Goal: Navigation & Orientation: Understand site structure

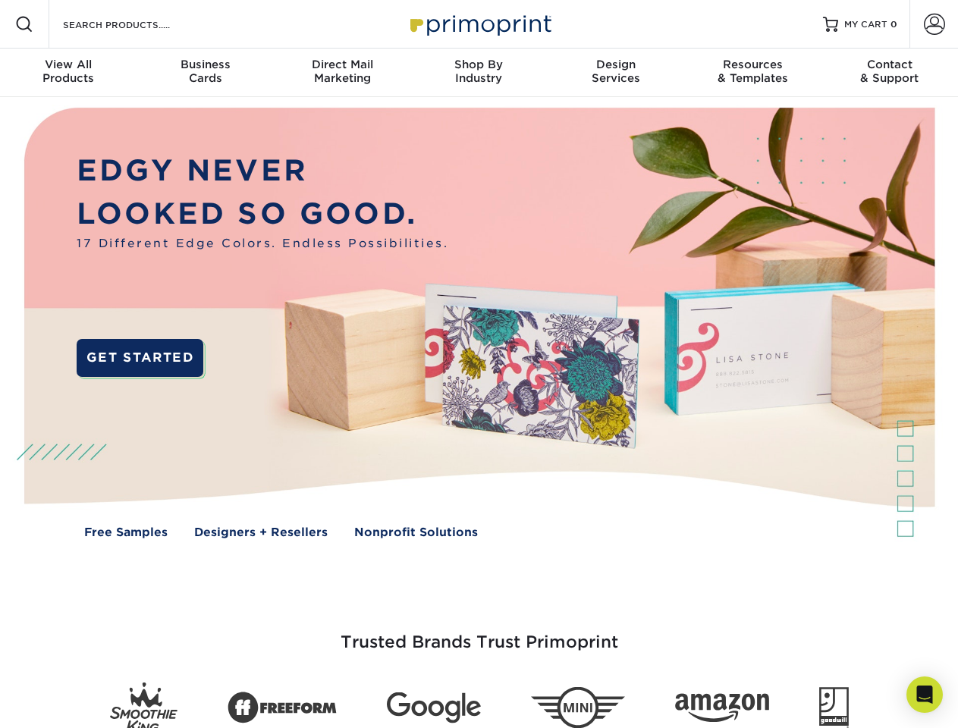
click at [478, 364] on img at bounding box center [479, 334] width 948 height 474
click at [24, 24] on span at bounding box center [24, 24] width 18 height 18
click at [933, 24] on span at bounding box center [934, 24] width 21 height 21
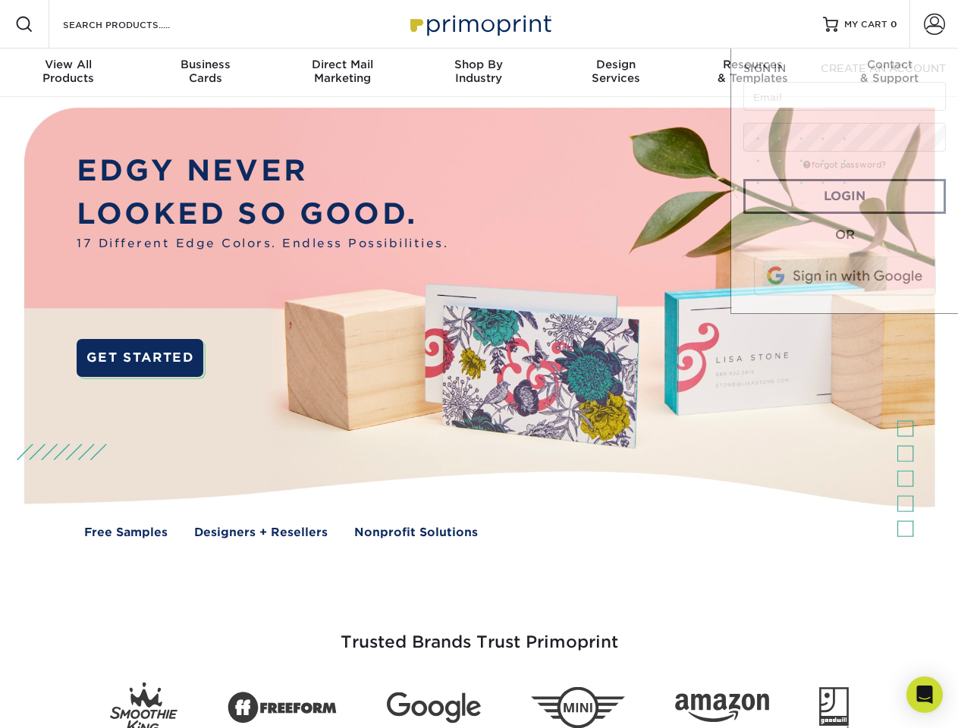
click at [68, 73] on div "View All Products" at bounding box center [68, 71] width 136 height 27
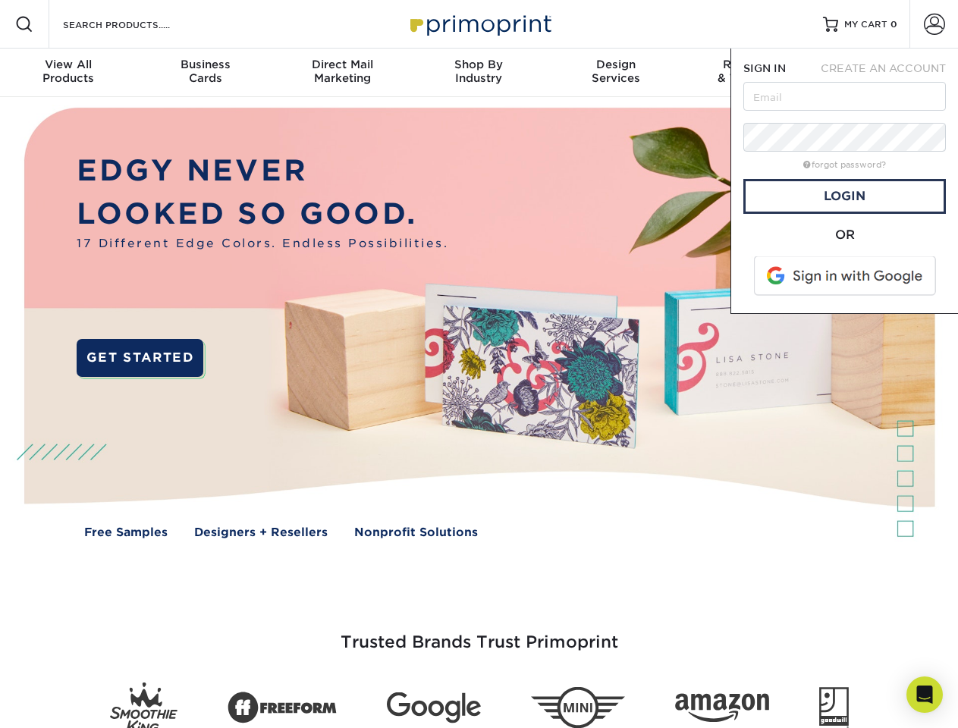
click at [205, 73] on div "Business Cards" at bounding box center [204, 71] width 136 height 27
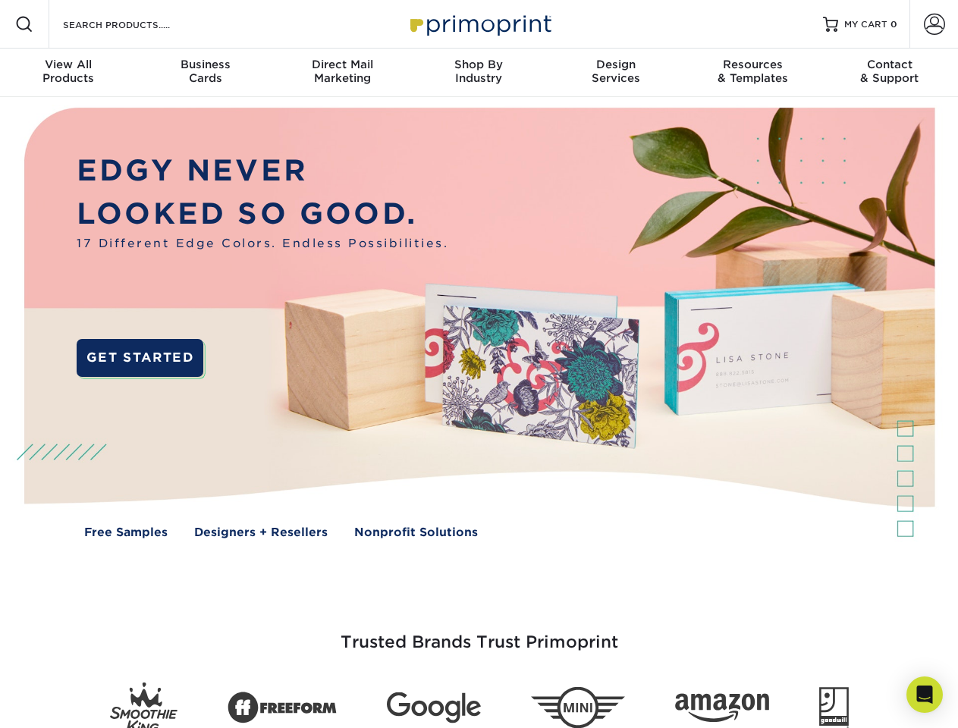
click at [342, 73] on div "Direct Mail Marketing" at bounding box center [342, 71] width 136 height 27
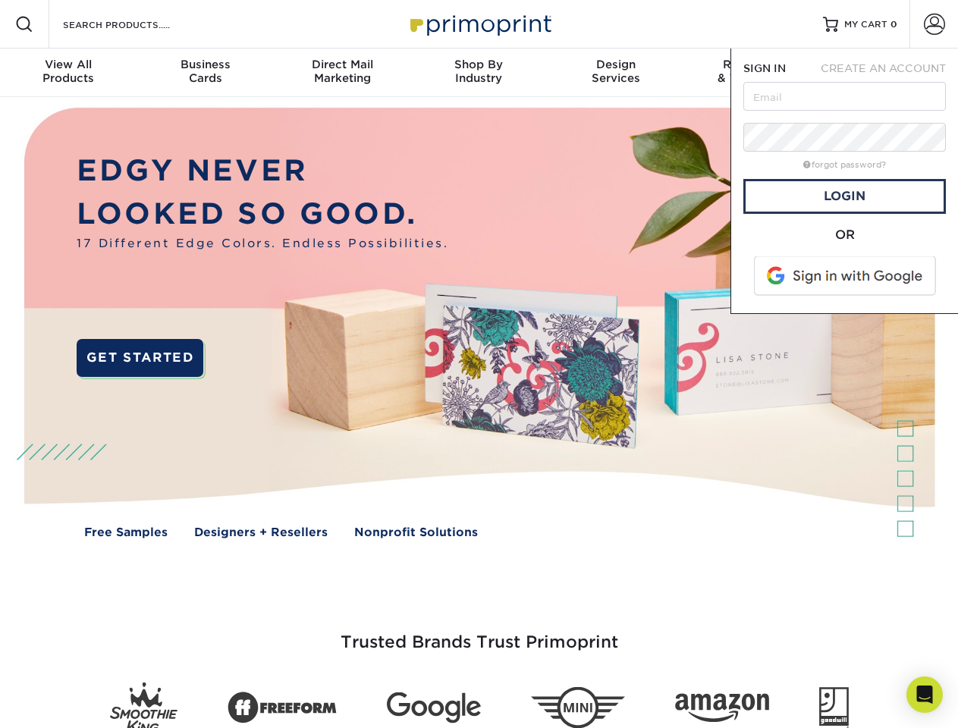
click at [478, 73] on div "Shop By Industry" at bounding box center [478, 71] width 136 height 27
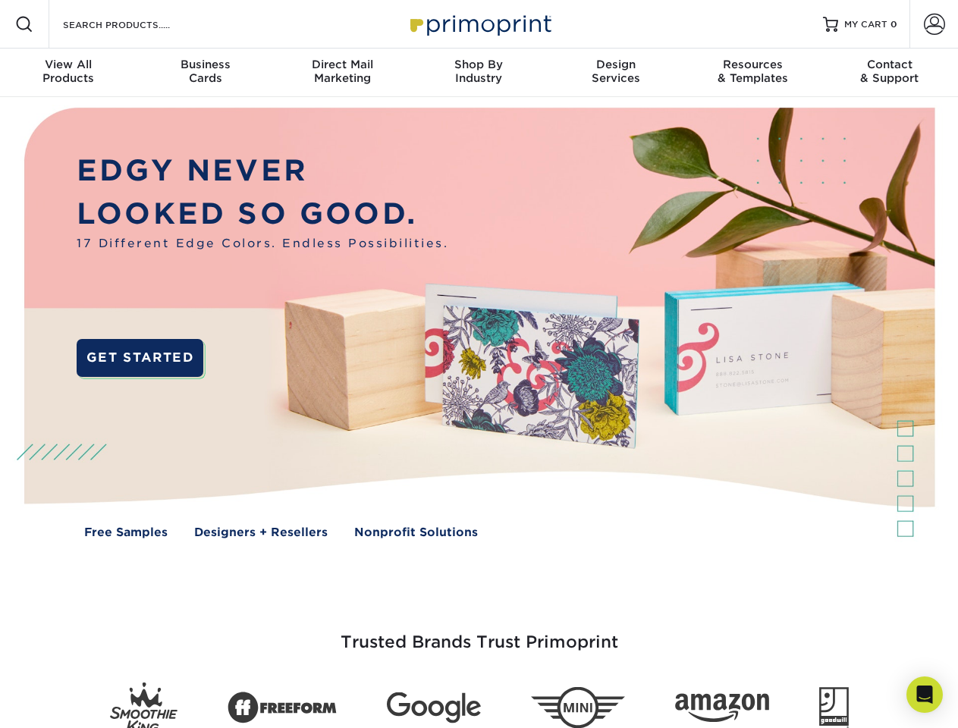
click at [616, 73] on div "Design Services" at bounding box center [615, 71] width 136 height 27
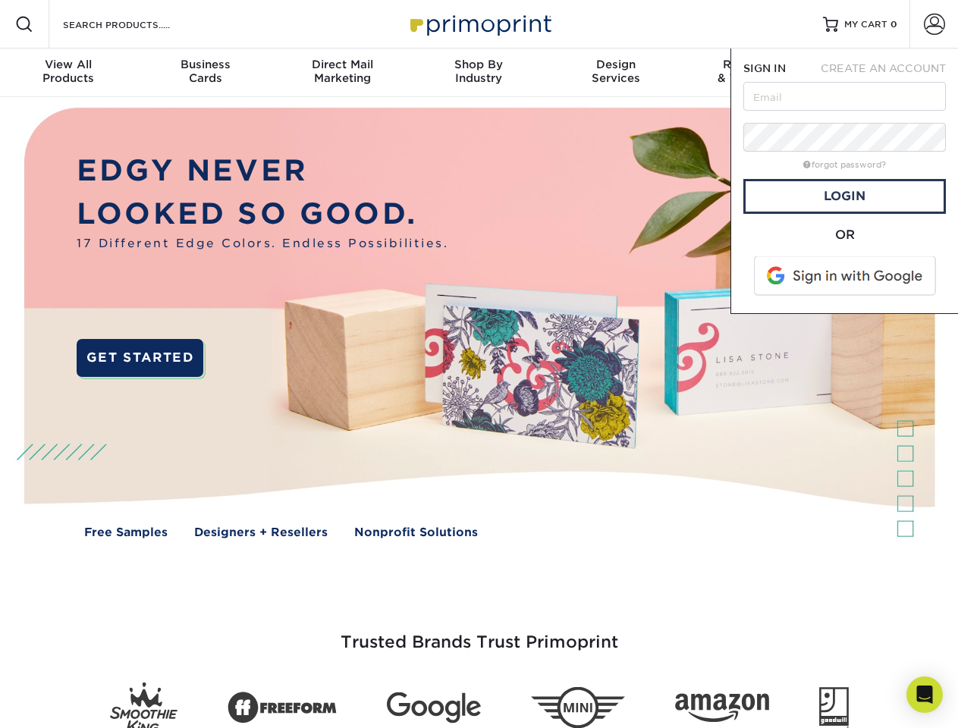
click at [752, 73] on span "SIGN IN" at bounding box center [764, 68] width 42 height 12
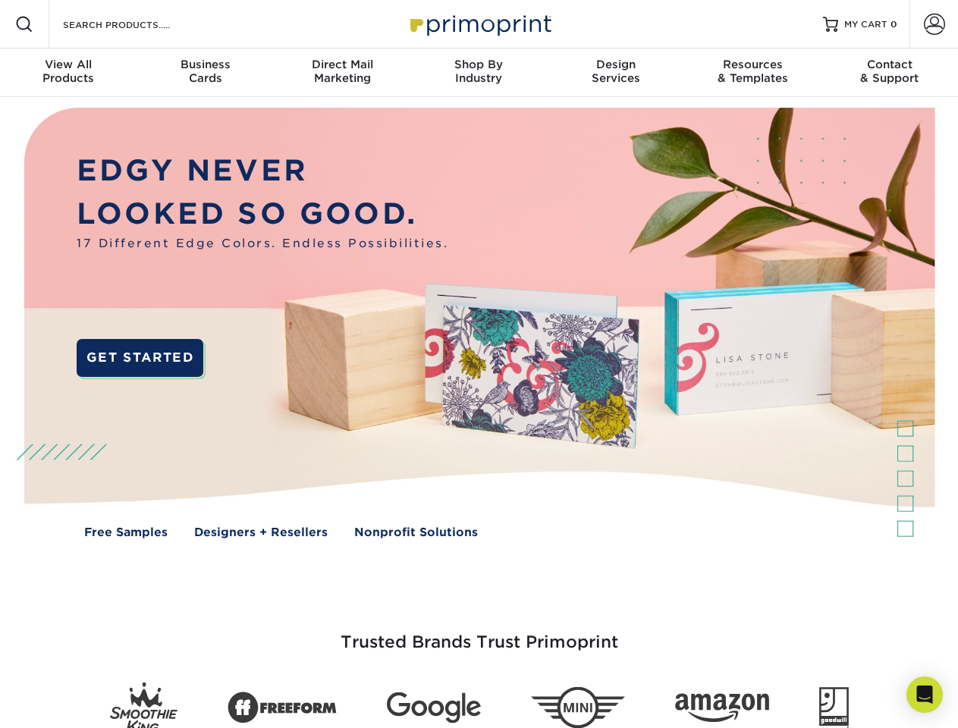
click at [889, 73] on div "Contact & Support" at bounding box center [889, 71] width 136 height 27
